Goal: Transaction & Acquisition: Purchase product/service

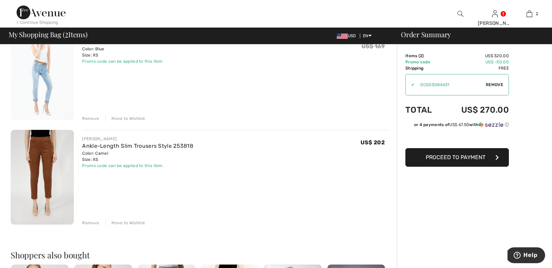
scroll to position [77, 0]
click at [86, 223] on div "Remove" at bounding box center [90, 222] width 17 height 6
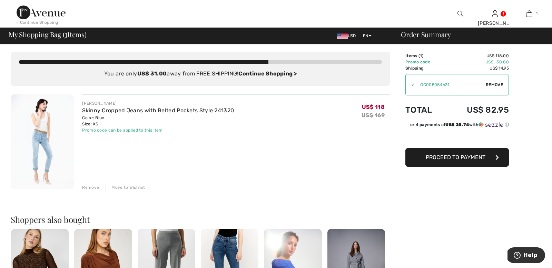
scroll to position [0, 0]
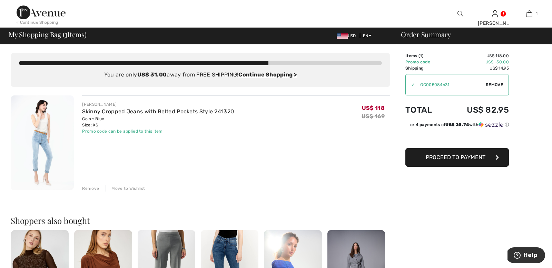
click at [34, 121] on img at bounding box center [42, 143] width 63 height 95
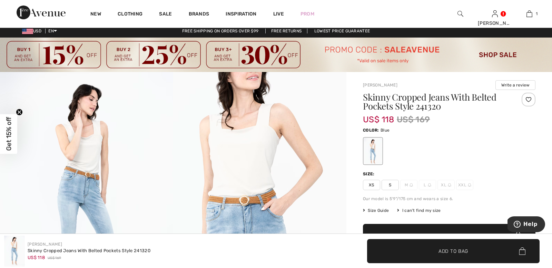
scroll to position [1, 0]
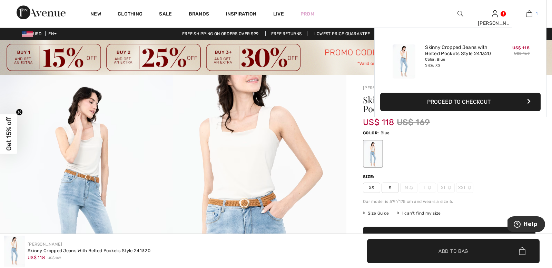
click at [531, 13] on img at bounding box center [529, 14] width 6 height 8
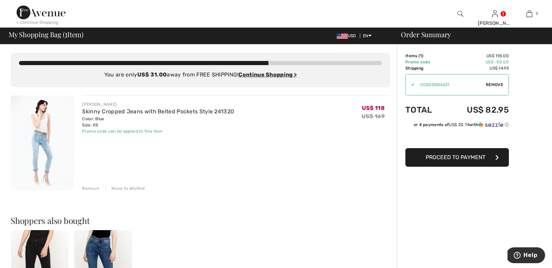
click at [473, 157] on span "Proceed to Payment" at bounding box center [456, 157] width 60 height 7
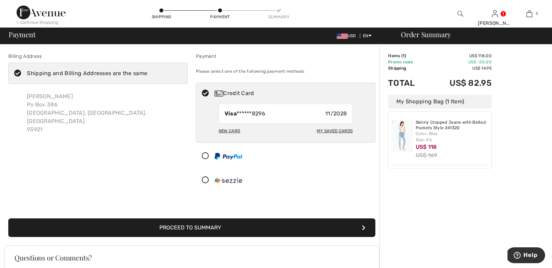
click at [18, 75] on icon at bounding box center [18, 73] width 18 height 7
click at [147, 75] on input "Shipping and Billing Addresses are the same" at bounding box center [149, 73] width 4 height 21
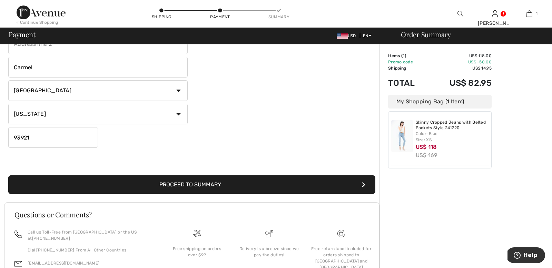
scroll to position [148, 0]
checkbox input "false"
click at [236, 182] on button "Proceed to Summary" at bounding box center [191, 184] width 367 height 19
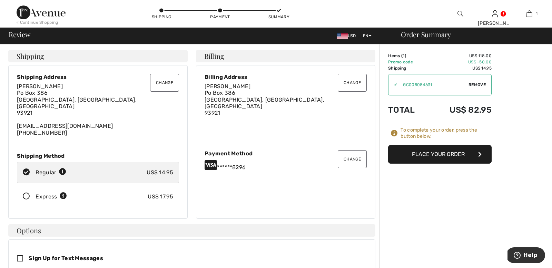
click at [164, 85] on button "Change" at bounding box center [164, 83] width 29 height 18
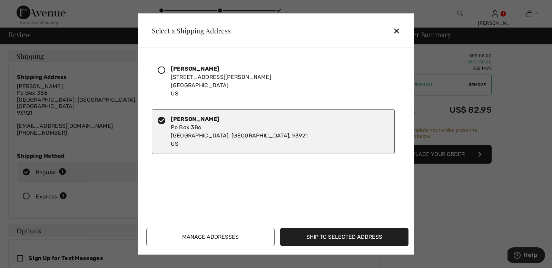
click at [161, 69] on icon at bounding box center [162, 71] width 8 height 8
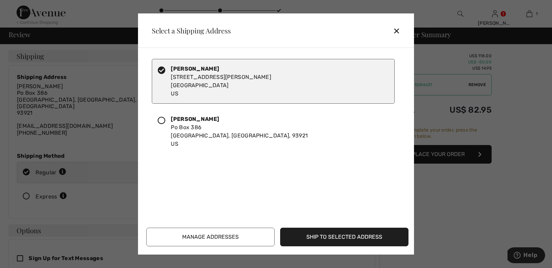
click at [340, 235] on button "Ship to Selected Address" at bounding box center [344, 237] width 128 height 19
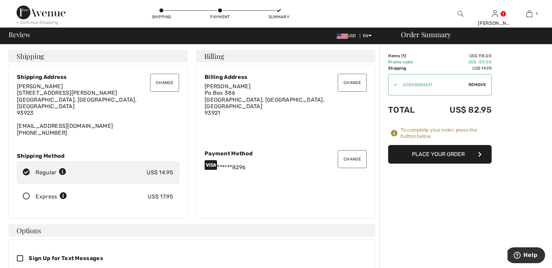
click at [452, 156] on button "Place Your Order" at bounding box center [439, 154] width 103 height 19
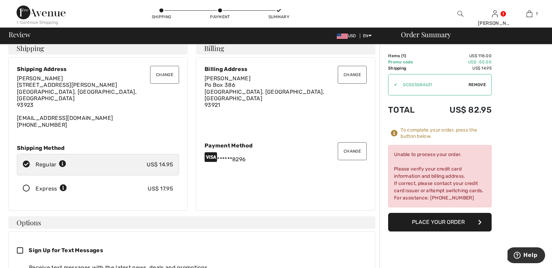
scroll to position [9, 0]
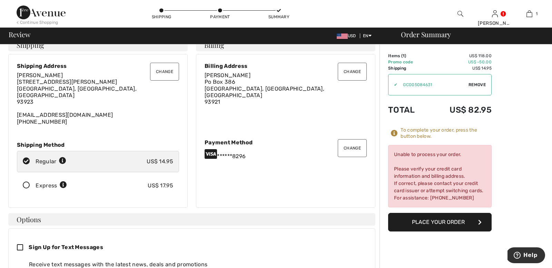
click at [348, 150] on button "Change" at bounding box center [352, 148] width 29 height 18
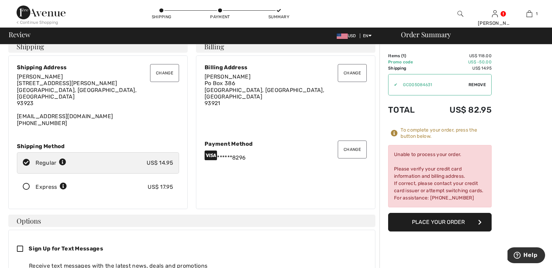
click at [349, 148] on button "Change" at bounding box center [352, 150] width 29 height 18
click at [352, 148] on button "Change" at bounding box center [352, 149] width 29 height 18
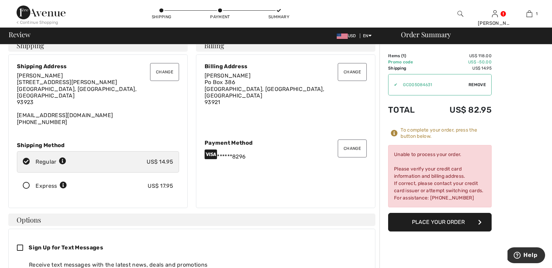
click at [333, 142] on div "Payment Method" at bounding box center [286, 143] width 162 height 7
click at [215, 149] on icon at bounding box center [211, 154] width 12 height 11
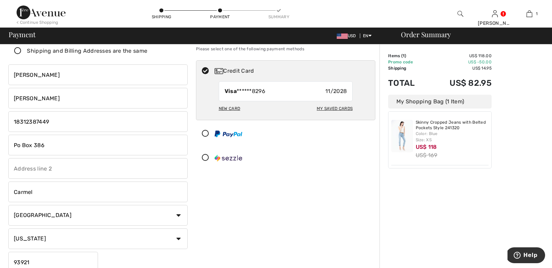
click at [229, 108] on div "New Card" at bounding box center [229, 109] width 21 height 12
radio input "true"
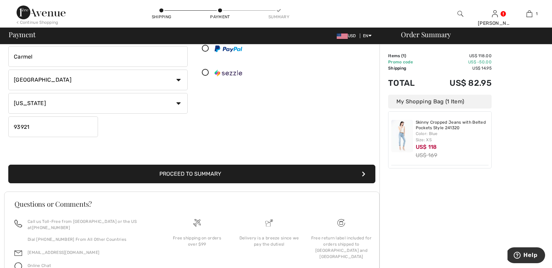
scroll to position [190, 0]
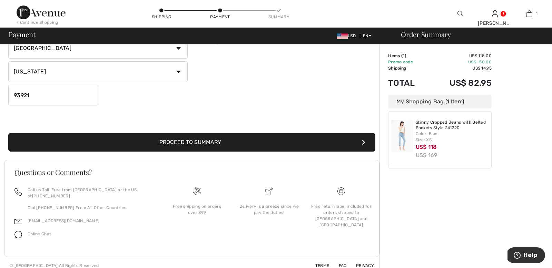
click at [262, 146] on button "Proceed to Summary" at bounding box center [191, 142] width 367 height 19
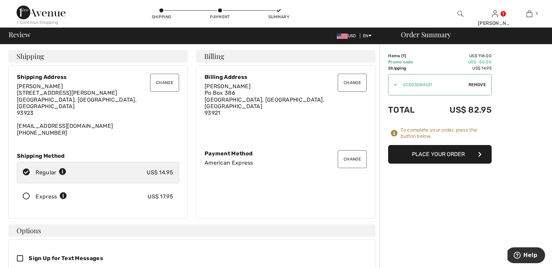
click at [441, 158] on button "Place Your Order" at bounding box center [439, 154] width 103 height 19
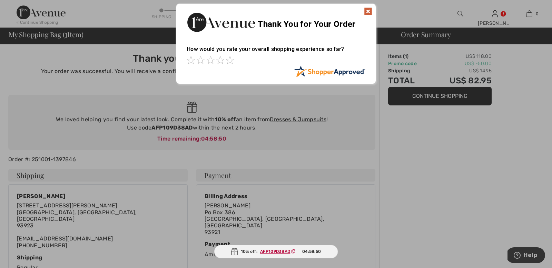
click at [366, 11] on img at bounding box center [368, 11] width 8 height 8
